Goal: Task Accomplishment & Management: Complete application form

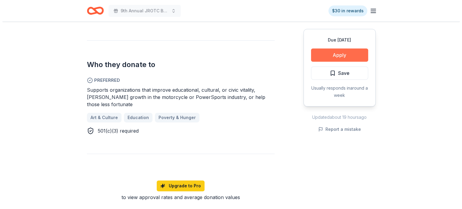
scroll to position [331, 0]
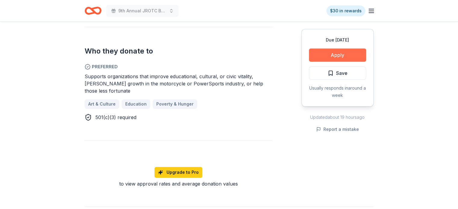
click at [346, 54] on button "Apply" at bounding box center [337, 54] width 57 height 13
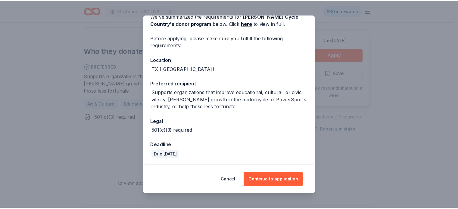
scroll to position [31, 0]
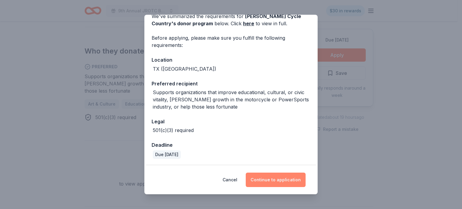
click at [272, 181] on button "Continue to application" at bounding box center [276, 180] width 60 height 14
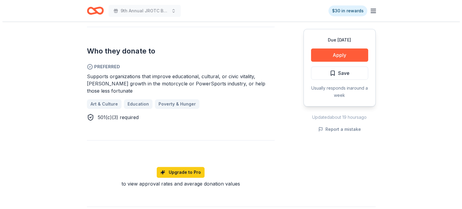
scroll to position [16, 0]
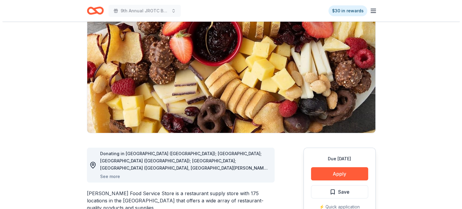
scroll to position [60, 0]
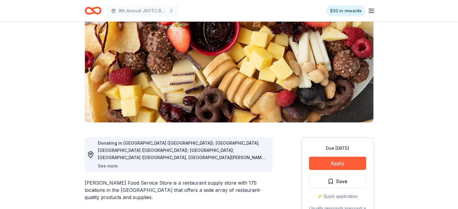
click at [107, 166] on button "See more" at bounding box center [108, 165] width 20 height 7
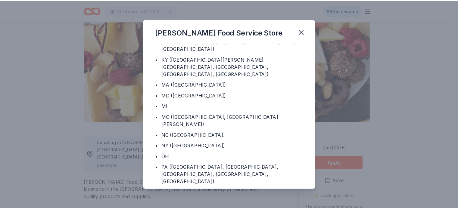
scroll to position [91, 0]
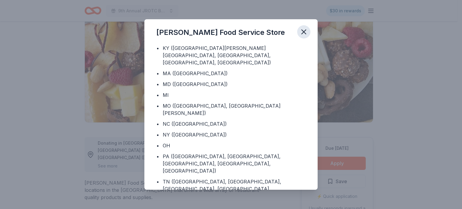
click at [303, 32] on icon "button" at bounding box center [304, 32] width 4 height 4
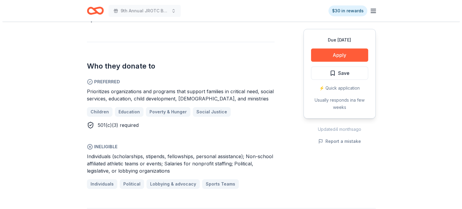
scroll to position [301, 0]
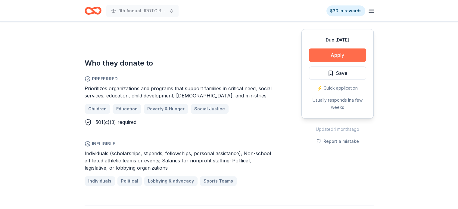
click at [344, 56] on button "Apply" at bounding box center [337, 54] width 57 height 13
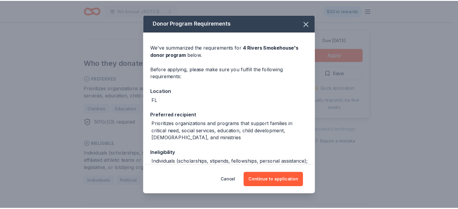
scroll to position [30, 0]
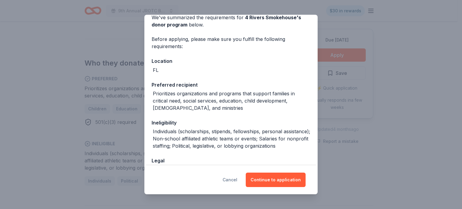
click at [232, 180] on button "Cancel" at bounding box center [230, 180] width 15 height 14
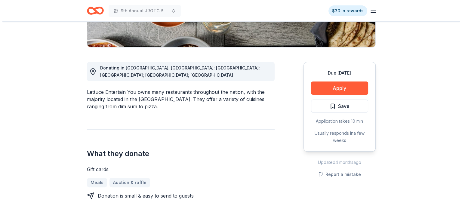
scroll to position [150, 0]
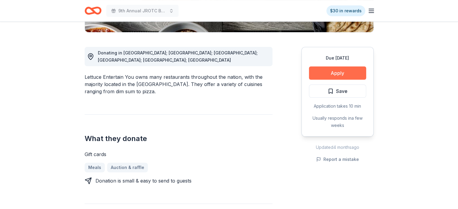
click at [349, 70] on button "Apply" at bounding box center [337, 72] width 57 height 13
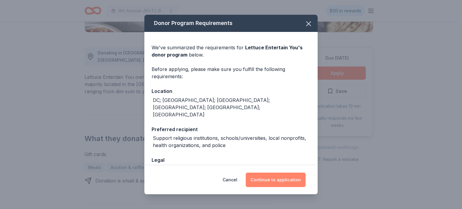
click at [277, 178] on button "Continue to application" at bounding box center [276, 180] width 60 height 14
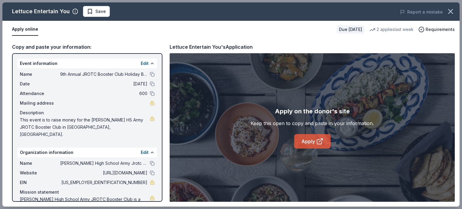
click at [309, 141] on link "Apply" at bounding box center [312, 141] width 36 height 14
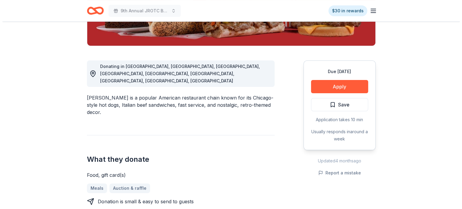
scroll to position [150, 0]
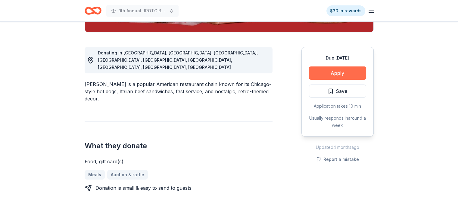
click at [331, 74] on button "Apply" at bounding box center [337, 72] width 57 height 13
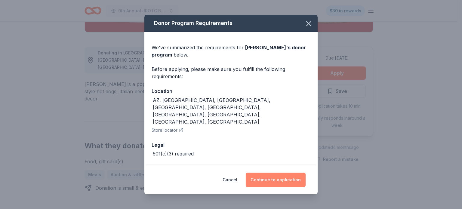
click at [269, 178] on button "Continue to application" at bounding box center [276, 180] width 60 height 14
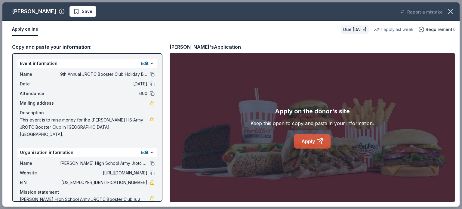
click at [310, 140] on link "Apply" at bounding box center [312, 141] width 36 height 14
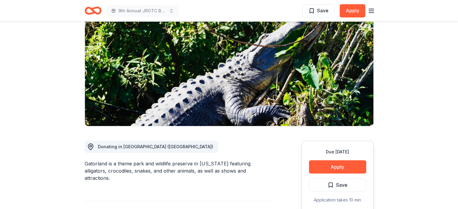
scroll to position [60, 0]
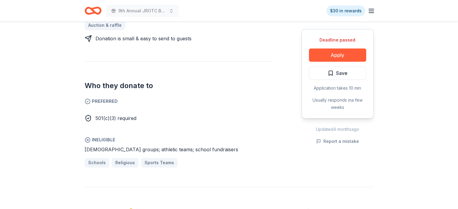
scroll to position [331, 0]
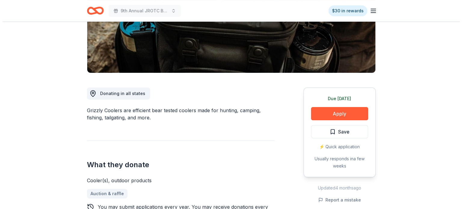
scroll to position [120, 0]
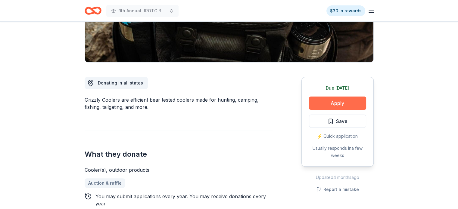
click at [346, 101] on button "Apply" at bounding box center [337, 103] width 57 height 13
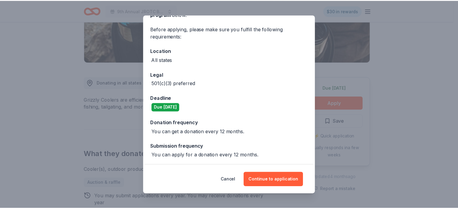
scroll to position [41, 0]
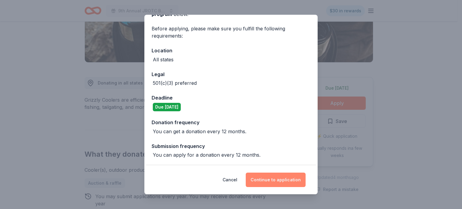
click at [272, 179] on button "Continue to application" at bounding box center [276, 180] width 60 height 14
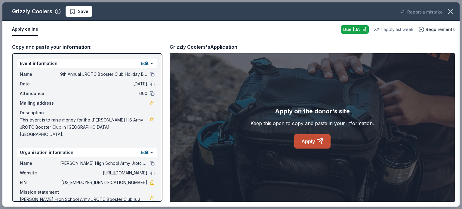
click at [306, 140] on link "Apply" at bounding box center [312, 141] width 36 height 14
click at [449, 12] on icon "button" at bounding box center [451, 11] width 8 height 8
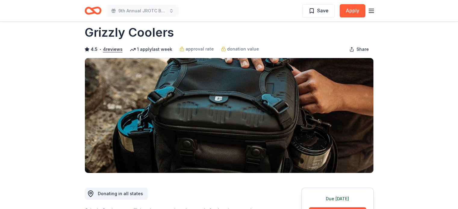
scroll to position [0, 0]
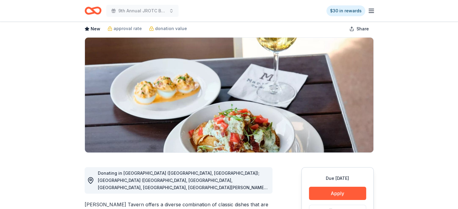
scroll to position [60, 0]
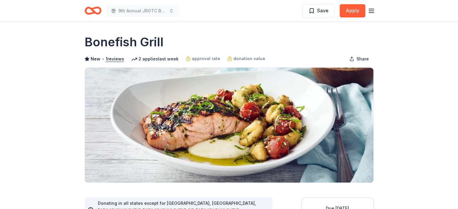
click at [371, 9] on line "button" at bounding box center [371, 9] width 5 height 0
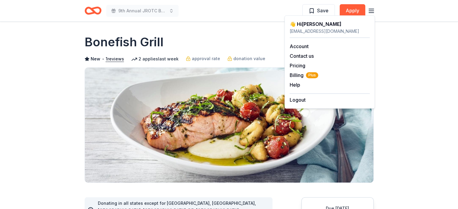
click at [308, 34] on div "reaganjrotcboosterfundraising@gmail.com" at bounding box center [329, 31] width 80 height 7
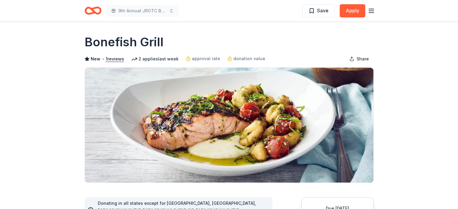
click at [96, 11] on icon "Home" at bounding box center [93, 11] width 17 height 14
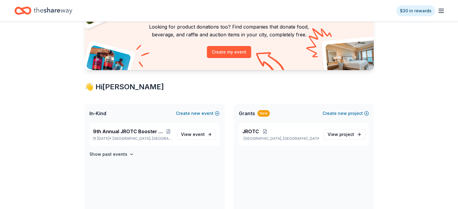
scroll to position [60, 0]
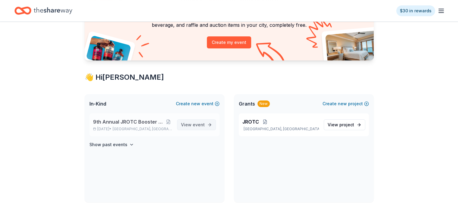
click at [191, 125] on span "View event" at bounding box center [193, 124] width 24 height 7
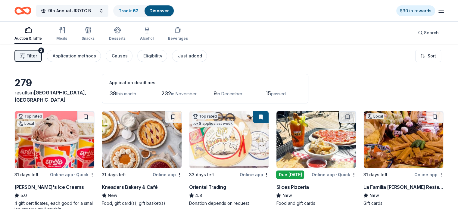
click at [37, 57] on span "Filter" at bounding box center [31, 55] width 11 height 7
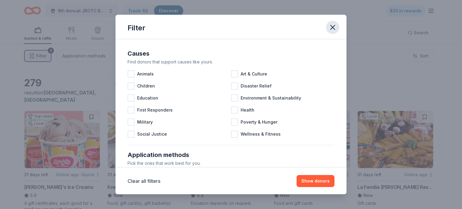
click at [333, 27] on icon "button" at bounding box center [333, 27] width 4 height 4
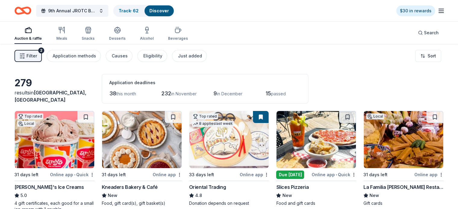
click at [37, 57] on span "Filter" at bounding box center [31, 55] width 11 height 7
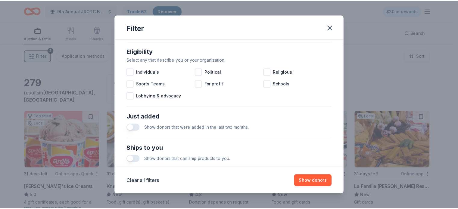
scroll to position [267, 0]
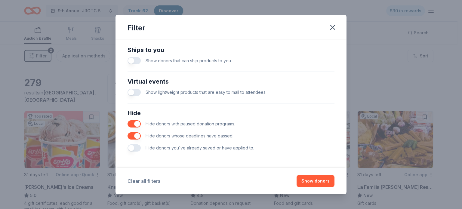
click at [147, 180] on button "Clear all filters" at bounding box center [144, 181] width 33 height 7
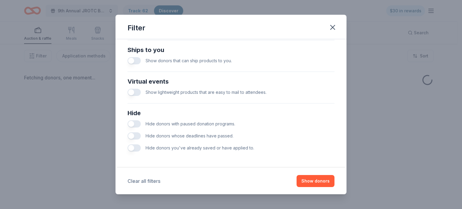
click at [147, 180] on button "Clear all filters" at bounding box center [144, 181] width 33 height 7
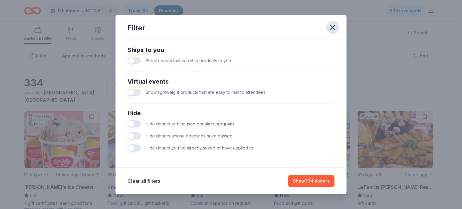
click at [335, 26] on icon "button" at bounding box center [333, 27] width 8 height 8
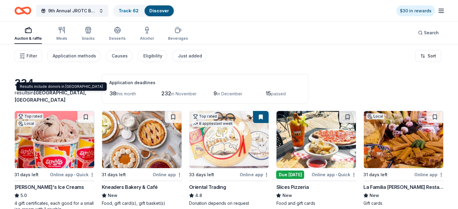
click at [75, 86] on div "Results include donors in San Antonio and Timberwood Park Results include donor…" at bounding box center [61, 86] width 90 height 8
click at [34, 98] on div "results in San Antonio, TX" at bounding box center [54, 96] width 80 height 14
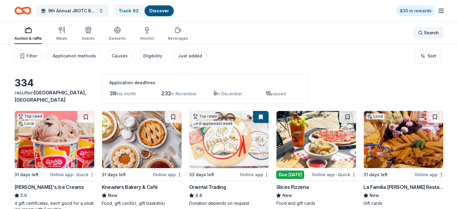
click at [424, 35] on span "Search" at bounding box center [431, 32] width 15 height 7
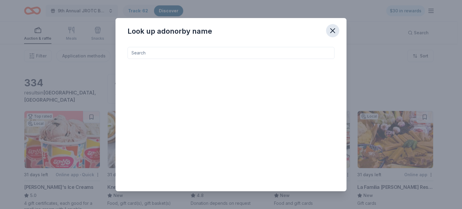
click at [331, 31] on icon "button" at bounding box center [333, 31] width 4 height 4
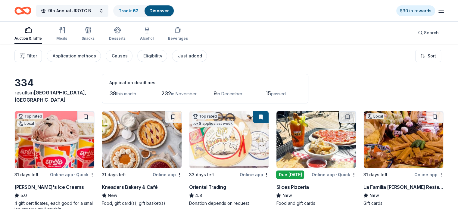
click at [169, 10] on link "Discover" at bounding box center [159, 10] width 20 height 5
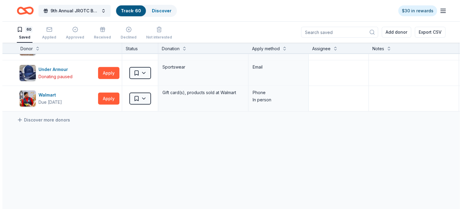
scroll to position [1500, 0]
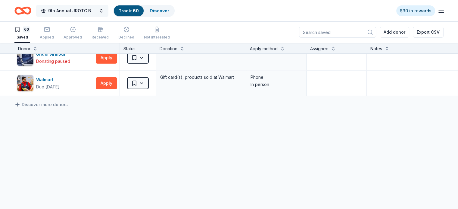
click at [96, 8] on span "9th Annual JROTC Booster Club Holiday Bazaar" at bounding box center [72, 10] width 48 height 7
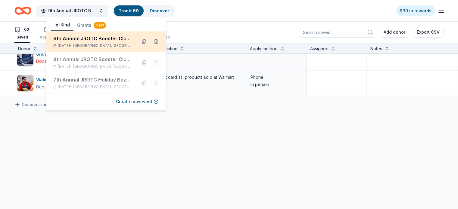
click at [96, 37] on div "9th Annual JROTC Booster Club Holiday Bazaar" at bounding box center [92, 38] width 79 height 7
click at [158, 42] on button at bounding box center [156, 42] width 10 height 10
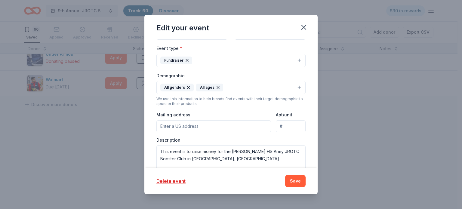
scroll to position [120, 0]
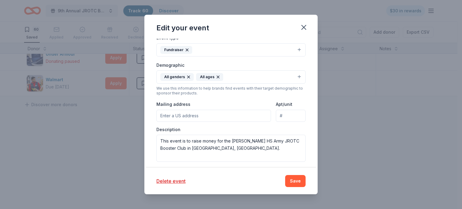
click at [218, 118] on input "Mailing address" at bounding box center [213, 116] width 115 height 12
drag, startPoint x: 183, startPoint y: 115, endPoint x: 217, endPoint y: 116, distance: 34.0
click at [217, 116] on input "19141 Stone Oak Parkway, Ste. 104, PMB 69 San Antonio, TX 78258" at bounding box center [213, 116] width 115 height 12
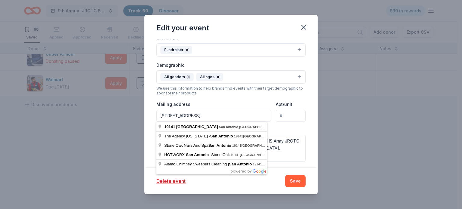
type input "19141 Stone Oak Parkway, San Antonio, TX 78258"
click at [282, 116] on input "Apt/unit" at bounding box center [291, 116] width 30 height 12
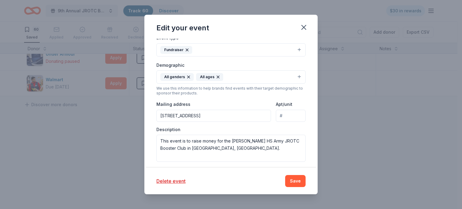
paste input "Ste. 104, PMB 69"
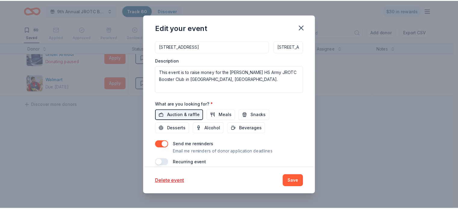
scroll to position [196, 0]
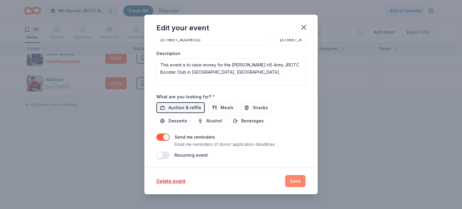
type input "Ste. 104, PMB 69"
click at [297, 182] on button "Save" at bounding box center [295, 181] width 20 height 12
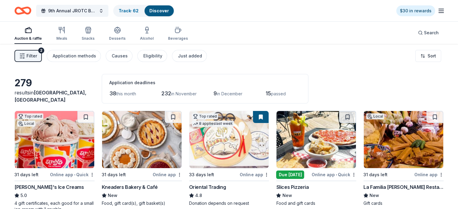
click at [438, 11] on line "button" at bounding box center [440, 11] width 5 height 0
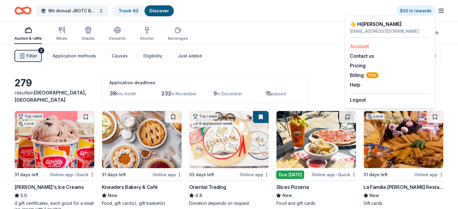
click at [357, 45] on link "Account" at bounding box center [359, 46] width 19 height 6
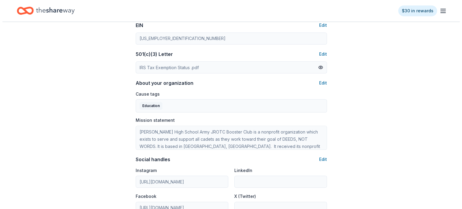
scroll to position [331, 0]
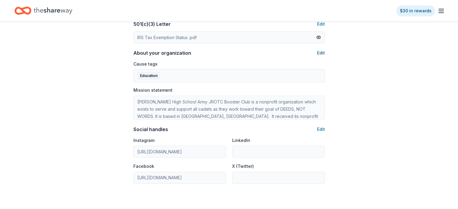
click at [320, 52] on button "Edit" at bounding box center [321, 52] width 8 height 7
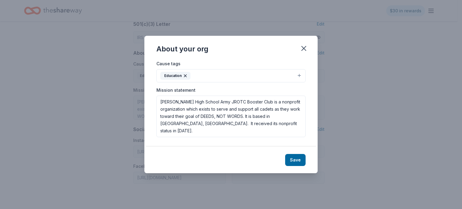
click at [299, 74] on button "Education" at bounding box center [230, 75] width 149 height 13
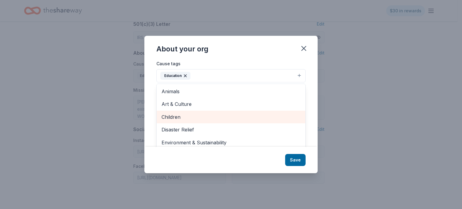
click at [203, 120] on span "Children" at bounding box center [231, 117] width 139 height 8
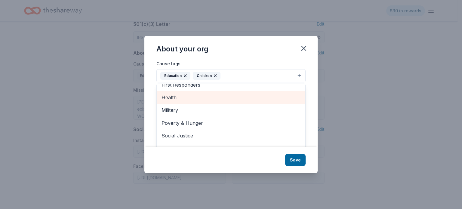
scroll to position [58, 0]
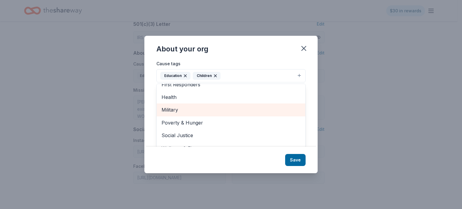
click at [224, 114] on div "Military" at bounding box center [231, 110] width 149 height 13
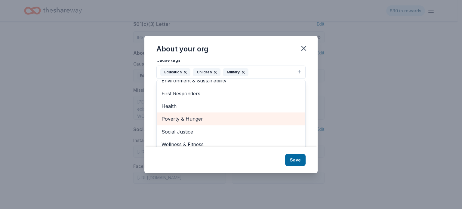
scroll to position [9, 0]
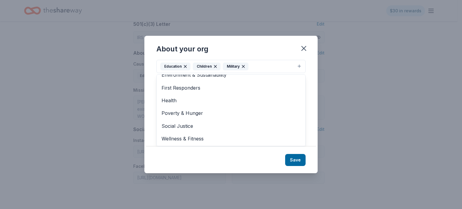
click at [297, 159] on div "About your org Cause tags Education Children Military Animals Art & Culture Dis…" at bounding box center [230, 104] width 173 height 137
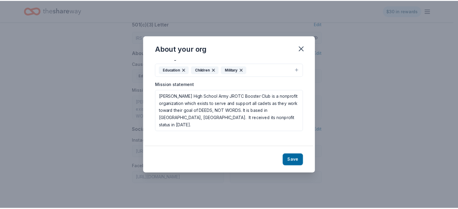
scroll to position [0, 0]
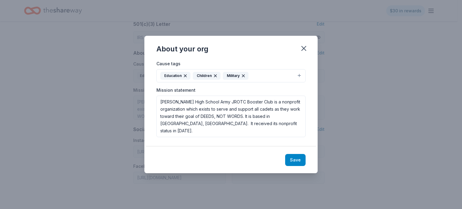
click at [297, 159] on button "Save" at bounding box center [295, 160] width 20 height 12
click at [297, 159] on div "Save" at bounding box center [230, 160] width 173 height 26
click at [305, 48] on icon "button" at bounding box center [304, 48] width 8 height 8
click at [294, 160] on div "Save" at bounding box center [230, 160] width 173 height 26
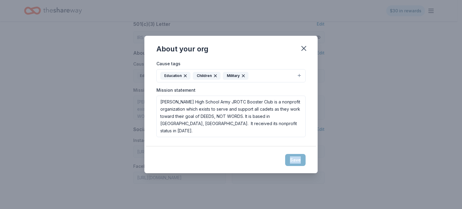
click at [294, 160] on div "Save" at bounding box center [230, 160] width 173 height 26
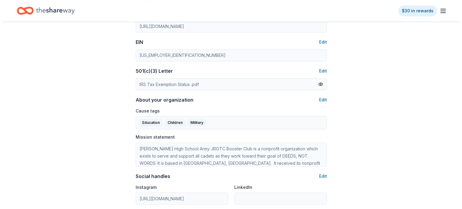
scroll to position [273, 0]
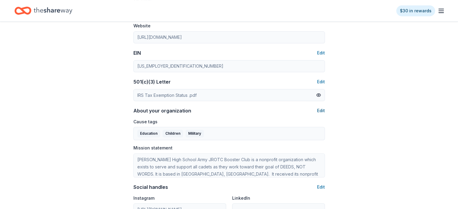
click at [319, 110] on button "Edit" at bounding box center [321, 110] width 8 height 7
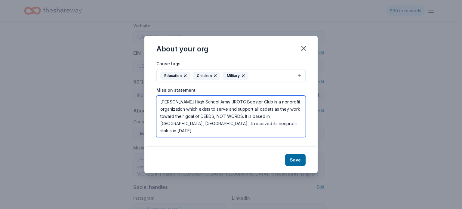
drag, startPoint x: 247, startPoint y: 123, endPoint x: 153, endPoint y: 102, distance: 96.9
click at [148, 97] on div "Cause tags Education Children Military Mission statement Ronald Reagan High Sch…" at bounding box center [230, 103] width 173 height 87
click at [171, 98] on textarea "Ronald Reagan High School Army JROTC Booster Club is a nonprofit organization w…" at bounding box center [230, 117] width 149 height 42
click at [266, 129] on textarea "Ronald Reagan High School Army JROTC Booster Club is a nonprofit organization w…" at bounding box center [230, 117] width 149 height 42
click at [160, 102] on textarea "Ronald Reagan High School Army JROTC Booster Club is a nonprofit organization w…" at bounding box center [230, 117] width 149 height 42
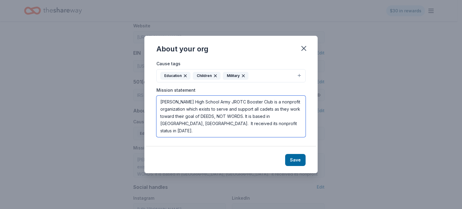
paste textarea "The mission of the Junior Reserve Officer Training Corps (JROTC) is to motivate…"
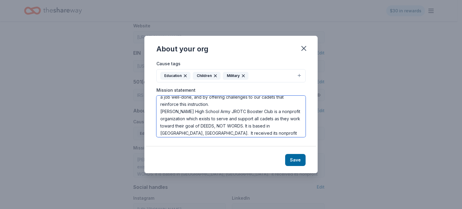
scroll to position [36, 0]
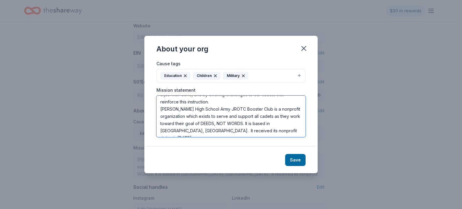
drag, startPoint x: 270, startPoint y: 109, endPoint x: 200, endPoint y: 119, distance: 70.6
click at [200, 119] on textarea "The mission of the Junior Reserve Officer Training Corps (JROTC) is to motivate…" at bounding box center [230, 117] width 149 height 42
drag, startPoint x: 204, startPoint y: 123, endPoint x: 224, endPoint y: 135, distance: 22.2
click at [224, 135] on textarea "The mission of the Junior Reserve Officer Training Corps (JROTC) is to motivate…" at bounding box center [230, 117] width 149 height 42
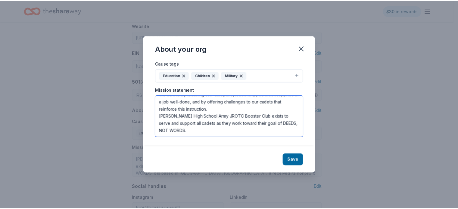
scroll to position [29, 0]
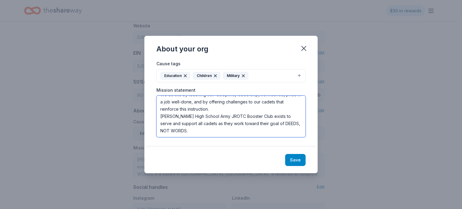
type textarea "The mission of the Junior Reserve Officer Training Corps (JROTC) is to motivate…"
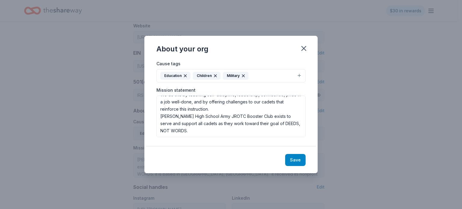
click at [297, 160] on button "Save" at bounding box center [295, 160] width 20 height 12
type textarea "The mission of the Junior Reserve Officer Training Corps (JROTC) is to motivate…"
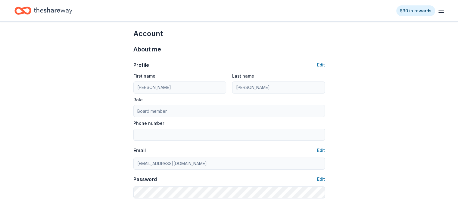
scroll to position [0, 0]
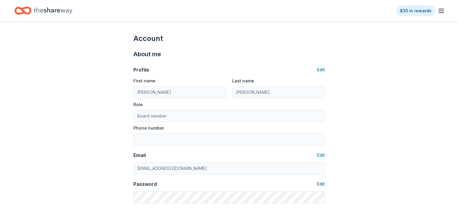
click at [43, 11] on div "Home" at bounding box center [43, 11] width 58 height 14
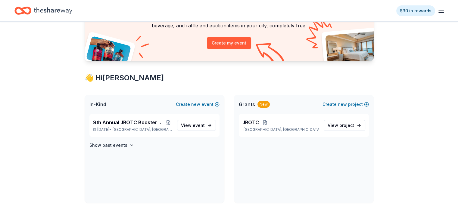
scroll to position [60, 0]
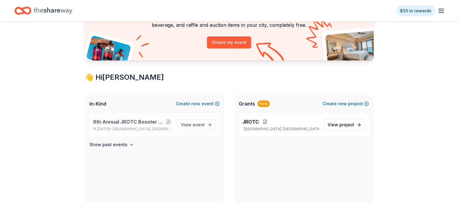
click at [136, 125] on span "9th Annual JROTC Booster Club Holiday Bazaar" at bounding box center [129, 121] width 72 height 7
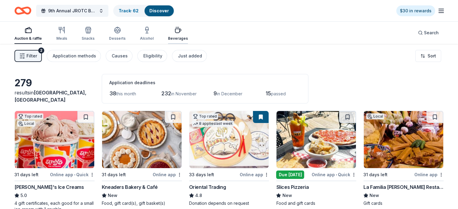
click at [181, 33] on icon "button" at bounding box center [177, 29] width 7 height 7
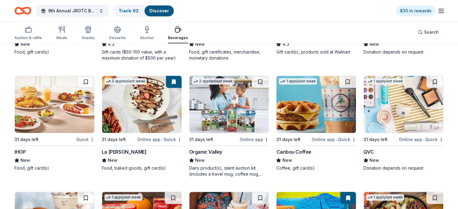
scroll to position [490, 0]
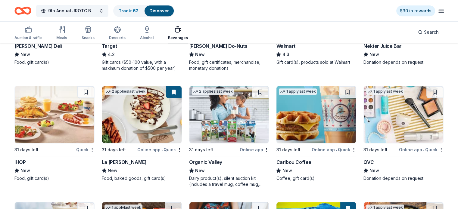
click at [381, 129] on img at bounding box center [402, 114] width 79 height 57
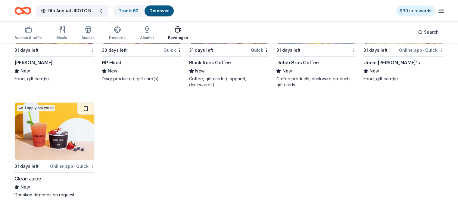
scroll to position [705, 0]
click at [379, 60] on div "Uncle [PERSON_NAME]'s" at bounding box center [391, 62] width 57 height 7
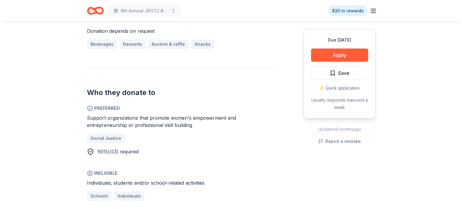
scroll to position [271, 0]
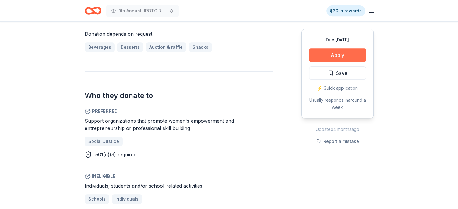
click at [340, 55] on button "Apply" at bounding box center [337, 54] width 57 height 13
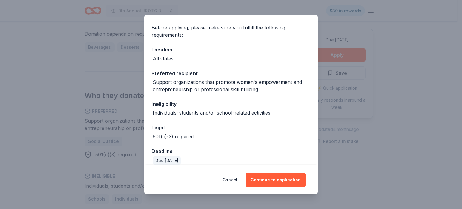
scroll to position [48, 0]
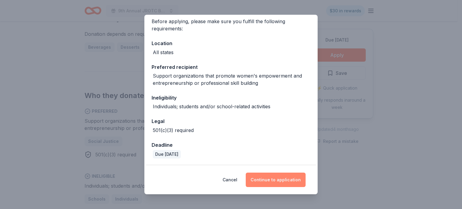
click at [271, 181] on button "Continue to application" at bounding box center [276, 180] width 60 height 14
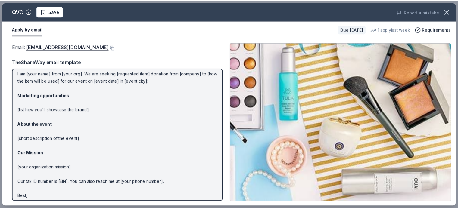
scroll to position [0, 0]
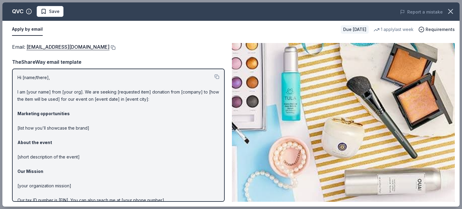
click at [110, 47] on button at bounding box center [113, 47] width 6 height 5
click at [454, 12] on icon "button" at bounding box center [451, 11] width 8 height 8
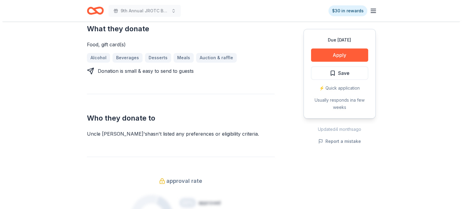
scroll to position [271, 0]
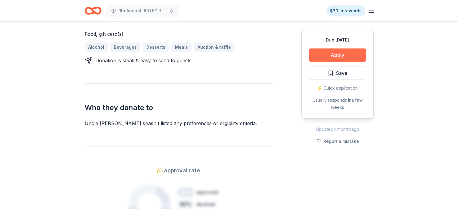
click at [333, 54] on button "Apply" at bounding box center [337, 54] width 57 height 13
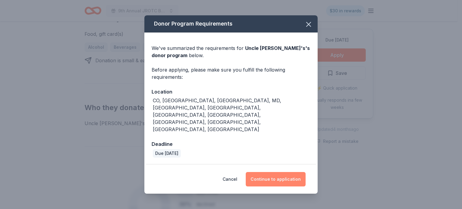
click at [299, 172] on button "Continue to application" at bounding box center [276, 179] width 60 height 14
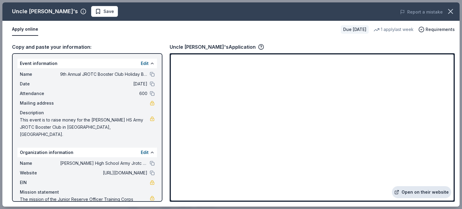
click at [421, 192] on link "Open on their website" at bounding box center [421, 192] width 59 height 12
